Goal: Transaction & Acquisition: Book appointment/travel/reservation

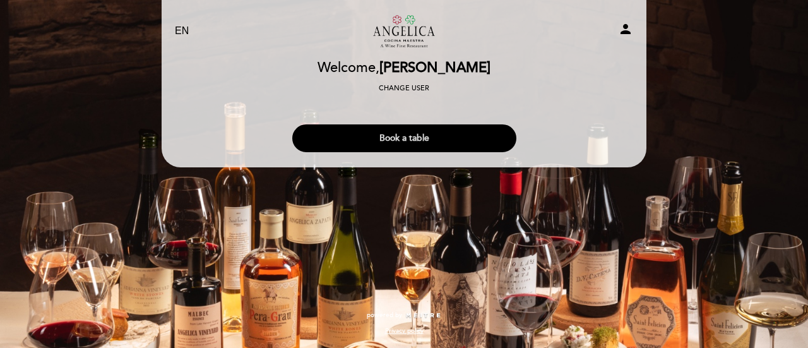
click at [417, 136] on button "Book a table" at bounding box center [404, 138] width 224 height 28
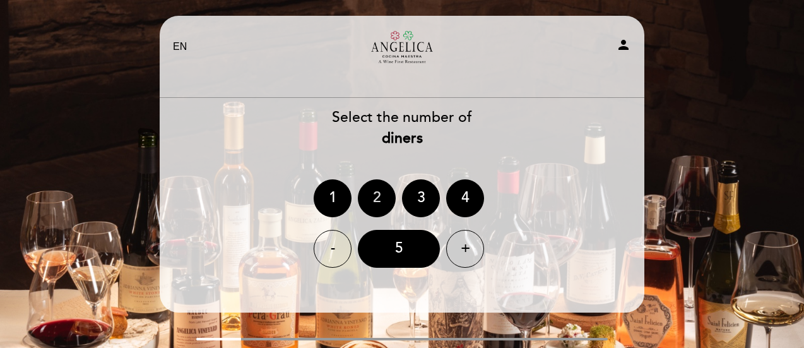
click at [377, 215] on div "2" at bounding box center [377, 198] width 38 height 38
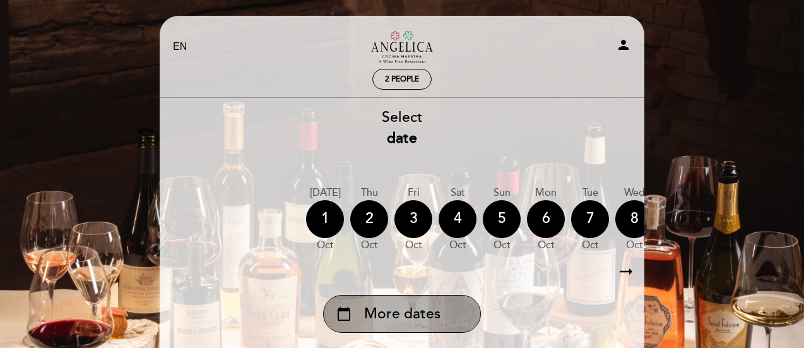
click at [443, 309] on div "calendar_today More dates" at bounding box center [402, 314] width 158 height 38
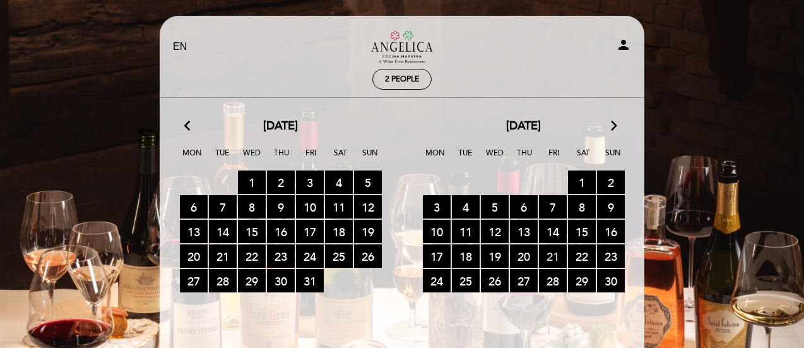
click at [551, 254] on span "21 RESERVATIONS AVAILABLE" at bounding box center [553, 255] width 28 height 23
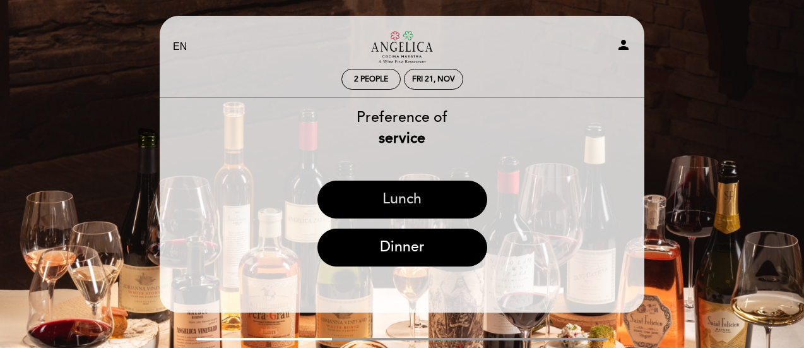
click at [440, 199] on button "Lunch" at bounding box center [403, 200] width 170 height 38
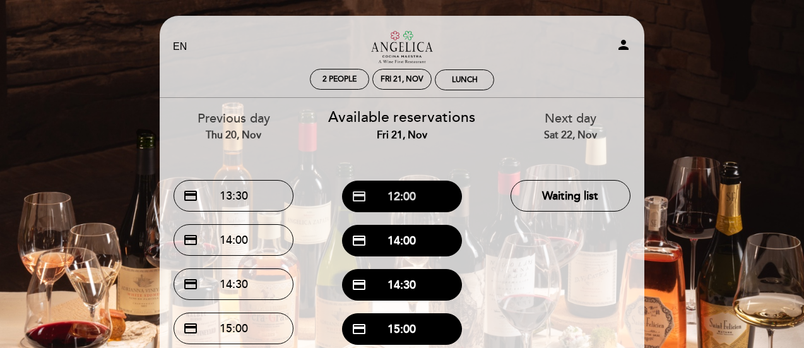
click at [426, 203] on button "credit_card 12:00" at bounding box center [402, 197] width 120 height 32
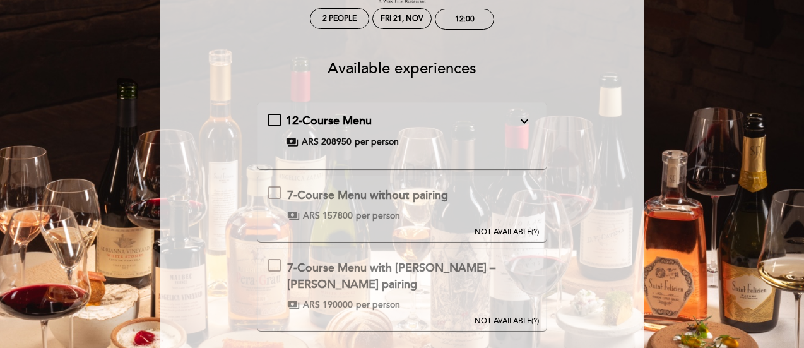
scroll to position [61, 0]
click at [302, 119] on span "12-Course Menu" at bounding box center [329, 121] width 86 height 14
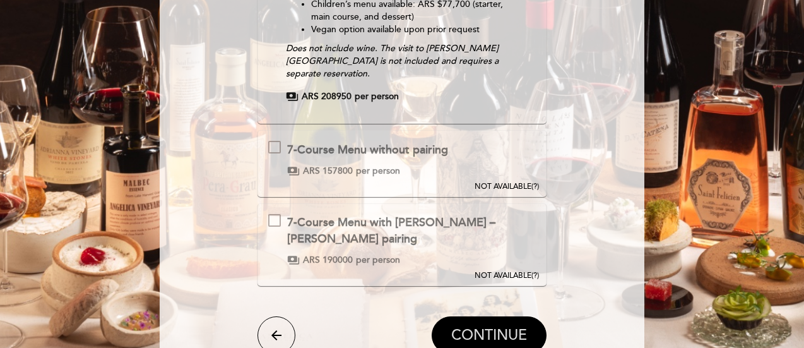
click at [481, 316] on button "CONTINUE" at bounding box center [489, 335] width 115 height 38
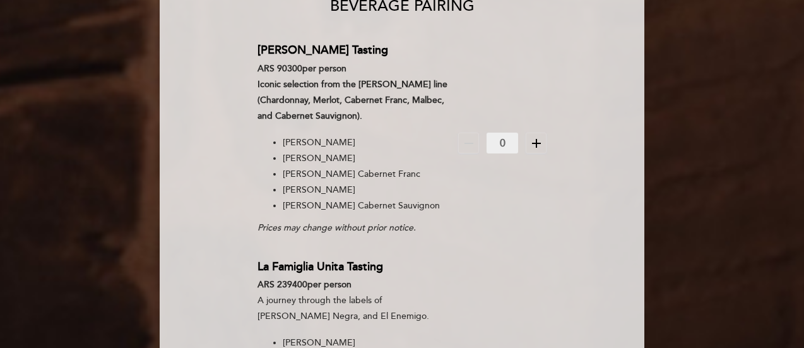
scroll to position [122, 0]
click at [534, 142] on icon "add" at bounding box center [536, 143] width 15 height 15
click at [535, 142] on icon "add" at bounding box center [536, 143] width 15 height 15
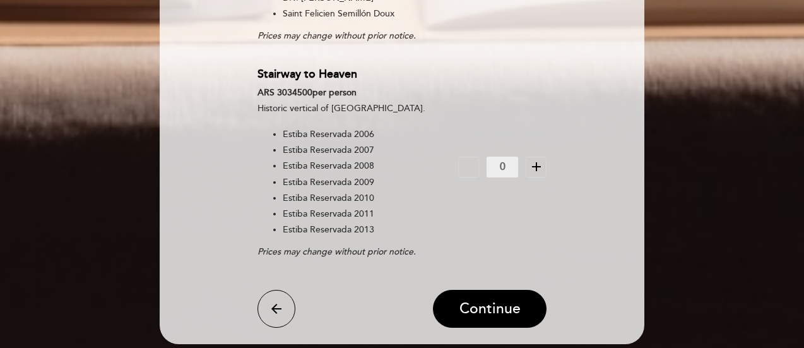
scroll to position [2192, 0]
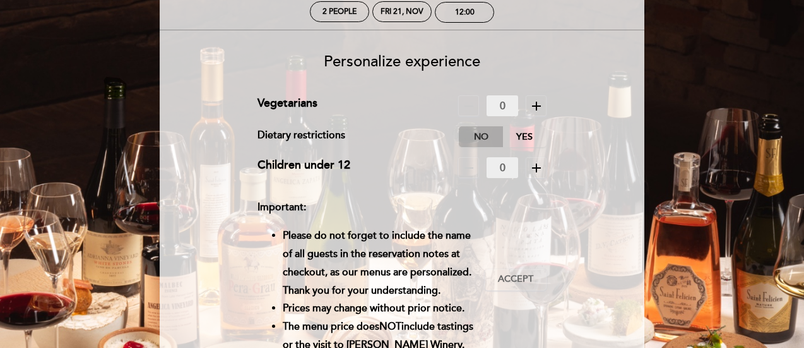
click at [476, 136] on label "No" at bounding box center [481, 136] width 44 height 21
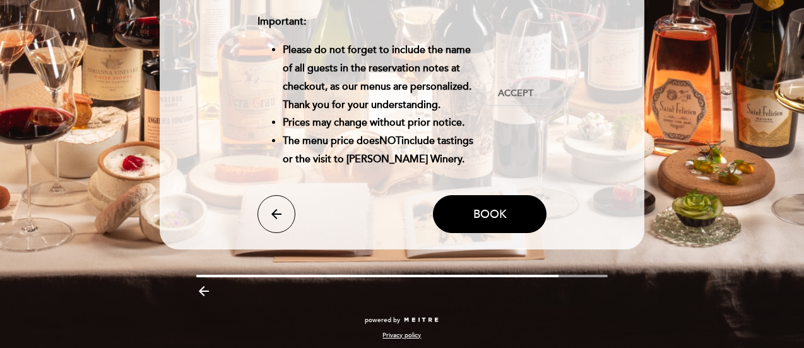
scroll to position [254, 0]
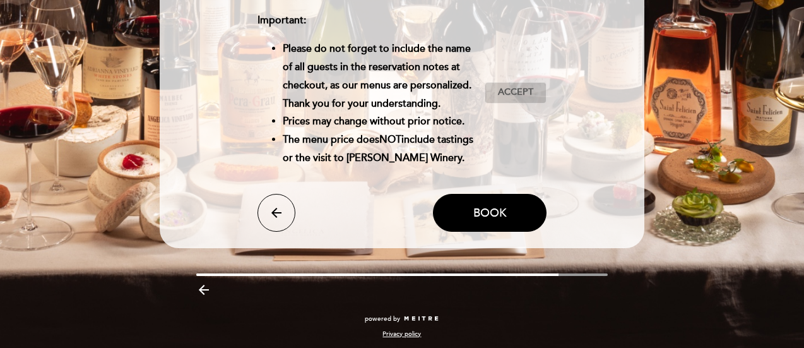
click at [520, 96] on span "Accept" at bounding box center [515, 92] width 35 height 13
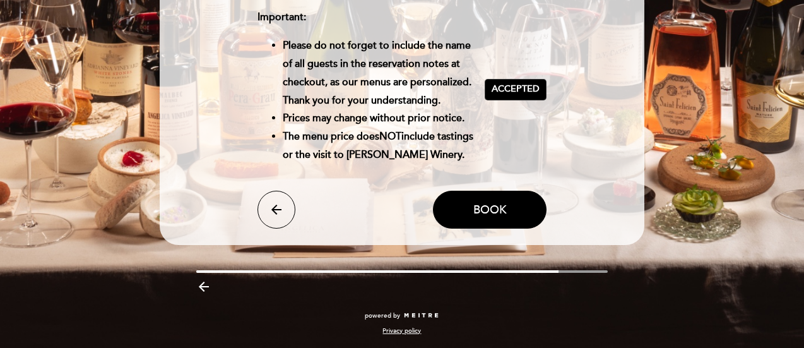
scroll to position [275, 0]
drag, startPoint x: 508, startPoint y: 208, endPoint x: 486, endPoint y: 212, distance: 22.5
click at [486, 212] on span "Book" at bounding box center [490, 210] width 33 height 14
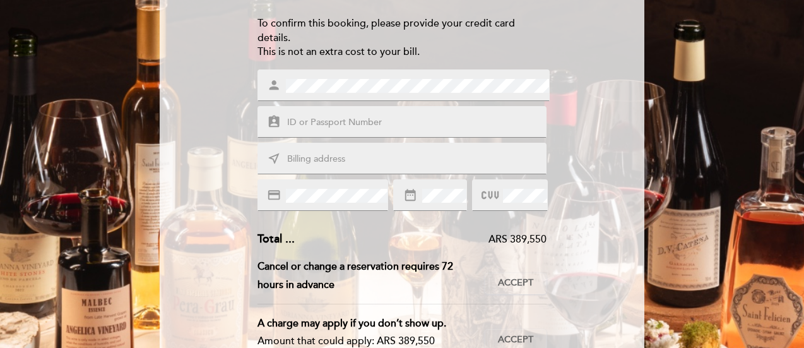
scroll to position [164, 0]
click at [313, 123] on input "text" at bounding box center [417, 122] width 263 height 15
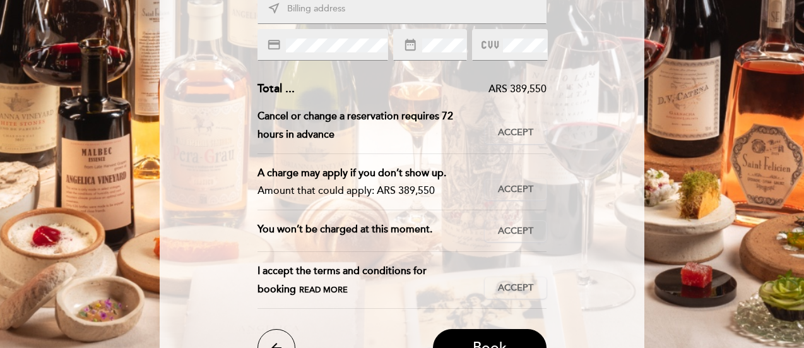
scroll to position [314, 0]
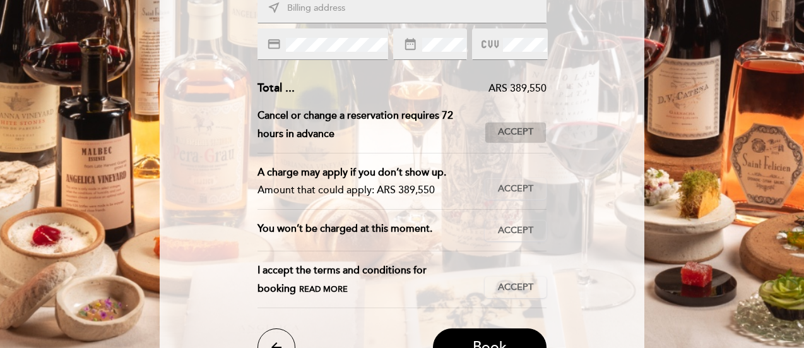
click at [527, 131] on span "Accept" at bounding box center [515, 132] width 35 height 13
click at [516, 186] on span "Accept" at bounding box center [515, 188] width 35 height 13
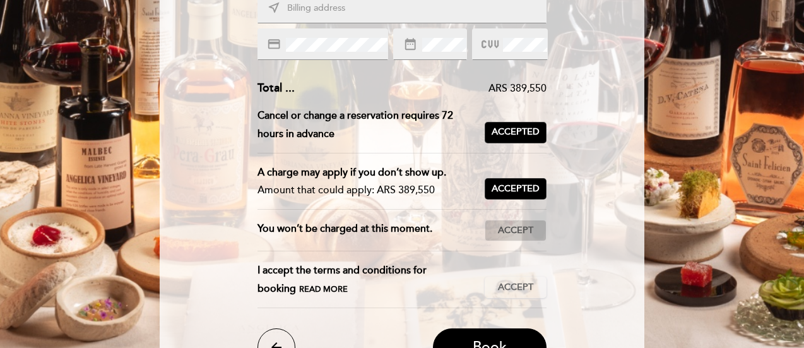
click at [523, 240] on button "Accept Accepted" at bounding box center [516, 230] width 62 height 21
click at [498, 278] on button "Accept Accepted" at bounding box center [516, 287] width 62 height 21
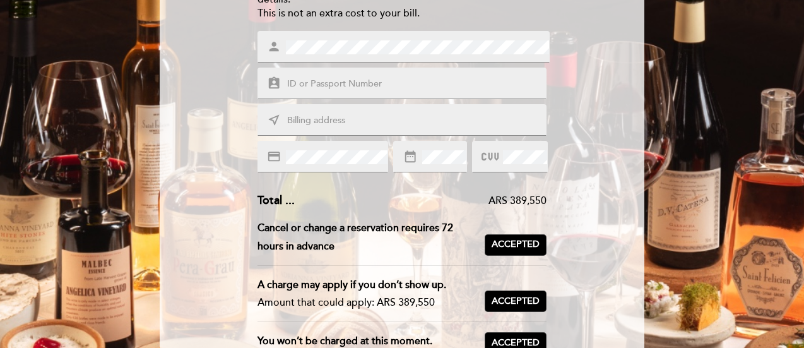
scroll to position [201, 0]
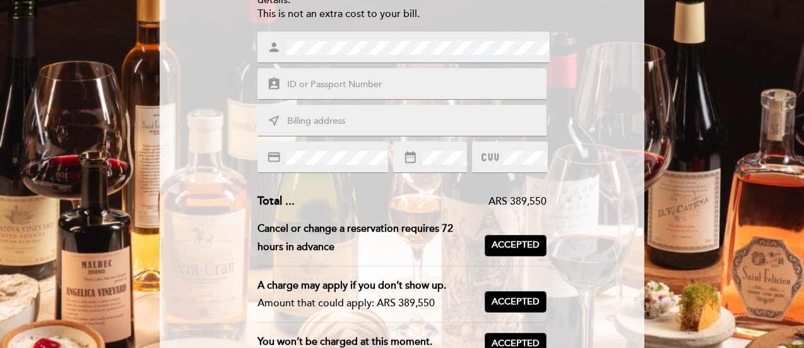
click at [344, 87] on input "text" at bounding box center [417, 85] width 263 height 15
click at [331, 127] on input "text" at bounding box center [417, 121] width 263 height 15
type input "[STREET_ADDRESS]"
click at [371, 112] on div "near_me [STREET_ADDRESS]" at bounding box center [403, 121] width 290 height 32
click at [373, 117] on input "[STREET_ADDRESS]" at bounding box center [417, 121] width 263 height 15
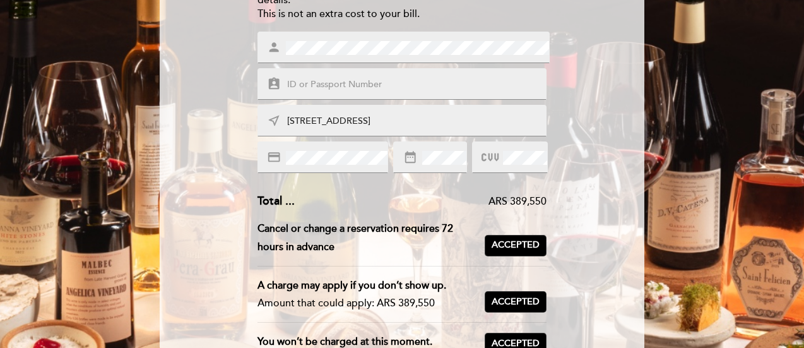
click at [373, 117] on input "[STREET_ADDRESS]" at bounding box center [417, 121] width 263 height 15
click at [370, 84] on input "text" at bounding box center [417, 85] width 263 height 15
click at [222, 45] on div "Enter the details of your guarantee To confirm this booking, please provide you…" at bounding box center [402, 195] width 467 height 570
click at [318, 56] on div "person" at bounding box center [404, 48] width 292 height 32
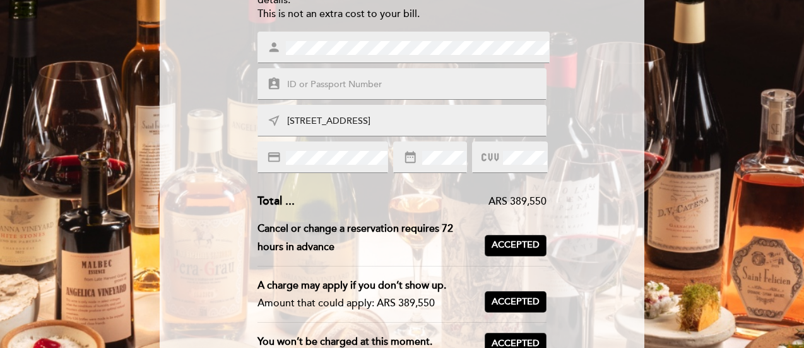
click at [399, 85] on input "text" at bounding box center [417, 85] width 263 height 15
click at [376, 61] on div "person" at bounding box center [404, 48] width 292 height 32
click at [369, 75] on div "assignment_ind" at bounding box center [403, 84] width 290 height 32
click at [362, 80] on input "text" at bounding box center [417, 85] width 263 height 15
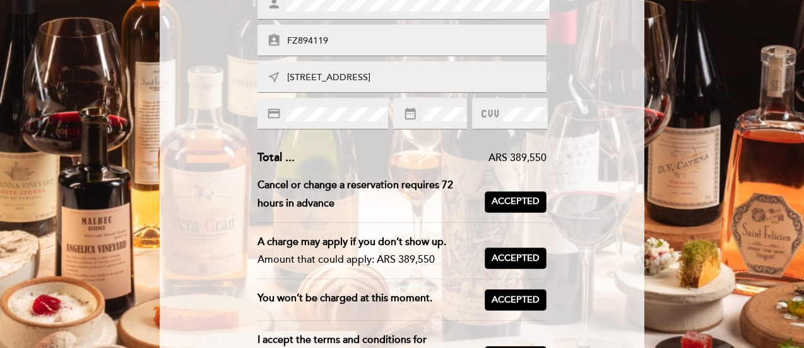
scroll to position [224, 0]
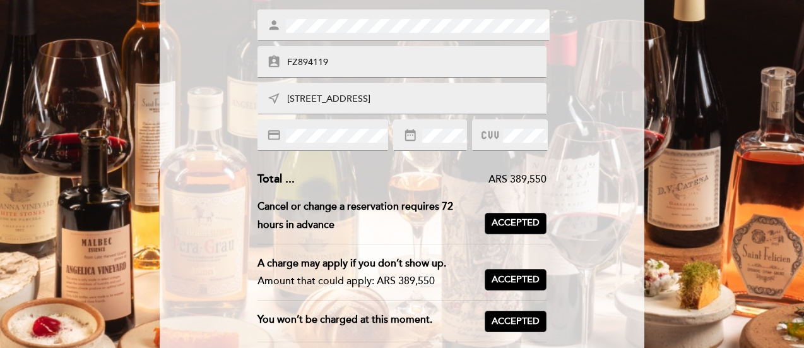
type input "FZ894119"
click at [501, 136] on span at bounding box center [524, 135] width 47 height 15
click at [480, 176] on div "ARS 389,550" at bounding box center [421, 179] width 253 height 15
click at [393, 103] on input "[STREET_ADDRESS]" at bounding box center [417, 99] width 263 height 15
click at [430, 184] on div "ARS 389,550" at bounding box center [421, 179] width 253 height 15
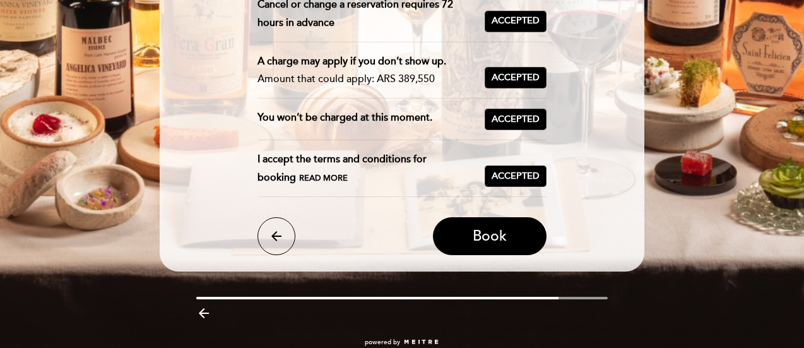
scroll to position [426, 0]
click at [482, 234] on span "Book" at bounding box center [490, 236] width 34 height 18
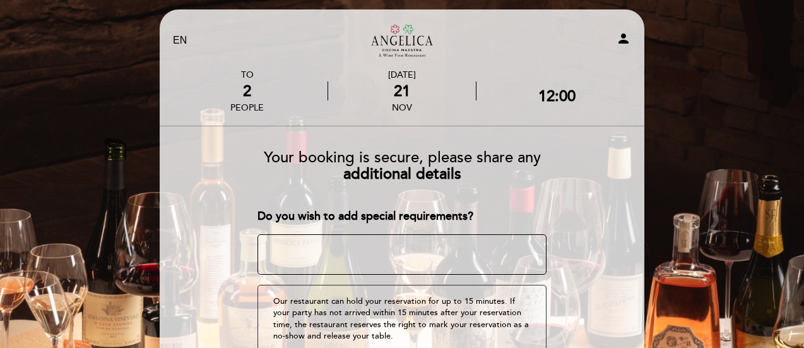
scroll to position [0, 0]
